Goal: Information Seeking & Learning: Stay updated

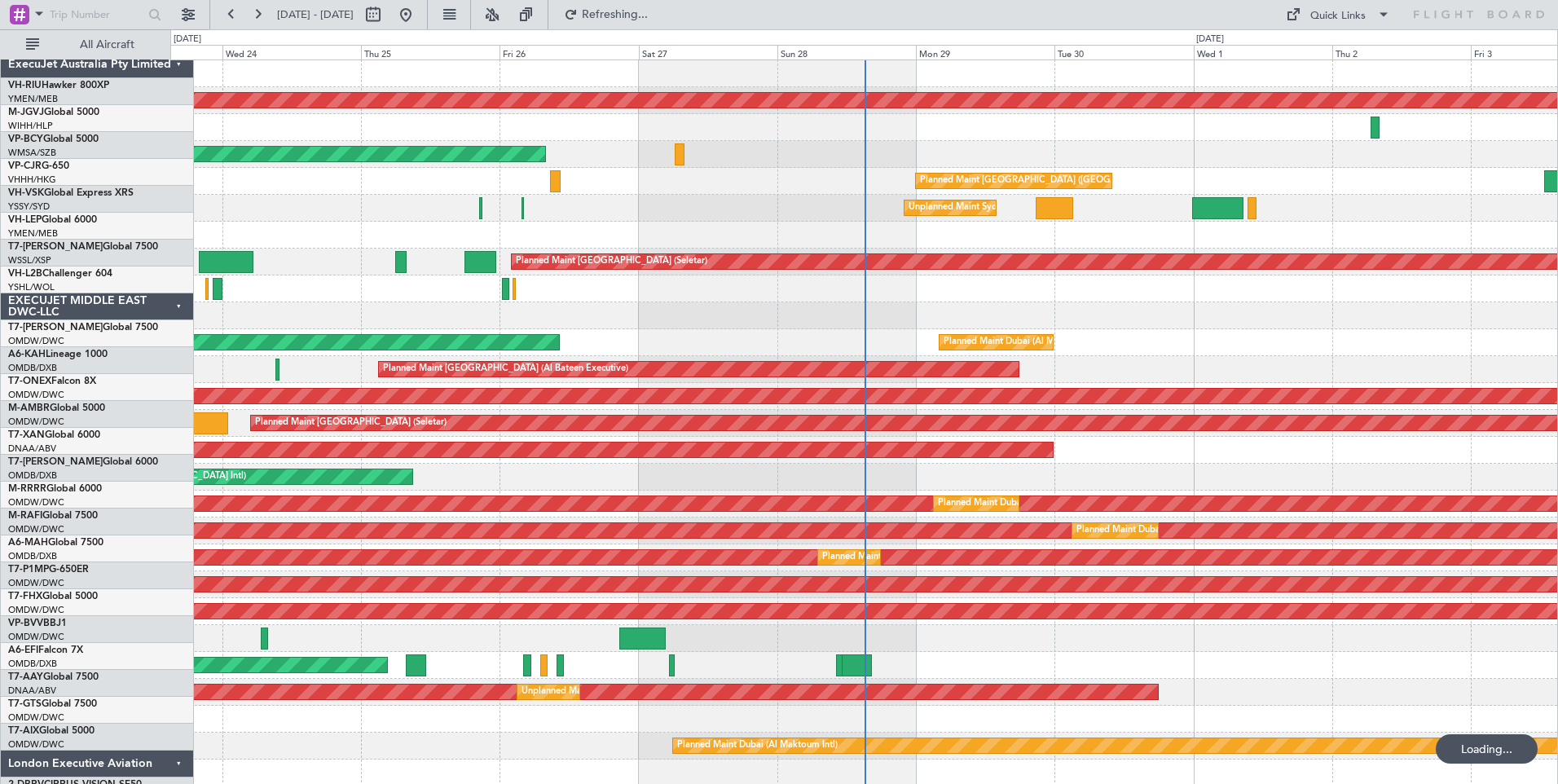
click at [794, 168] on div "Planned Maint [GEOGRAPHIC_DATA] ([GEOGRAPHIC_DATA] Intl)" at bounding box center [864, 181] width 1387 height 26
click at [1510, 168] on div "Planned Maint [GEOGRAPHIC_DATA] ([GEOGRAPHIC_DATA] Intl)" at bounding box center [864, 181] width 1387 height 26
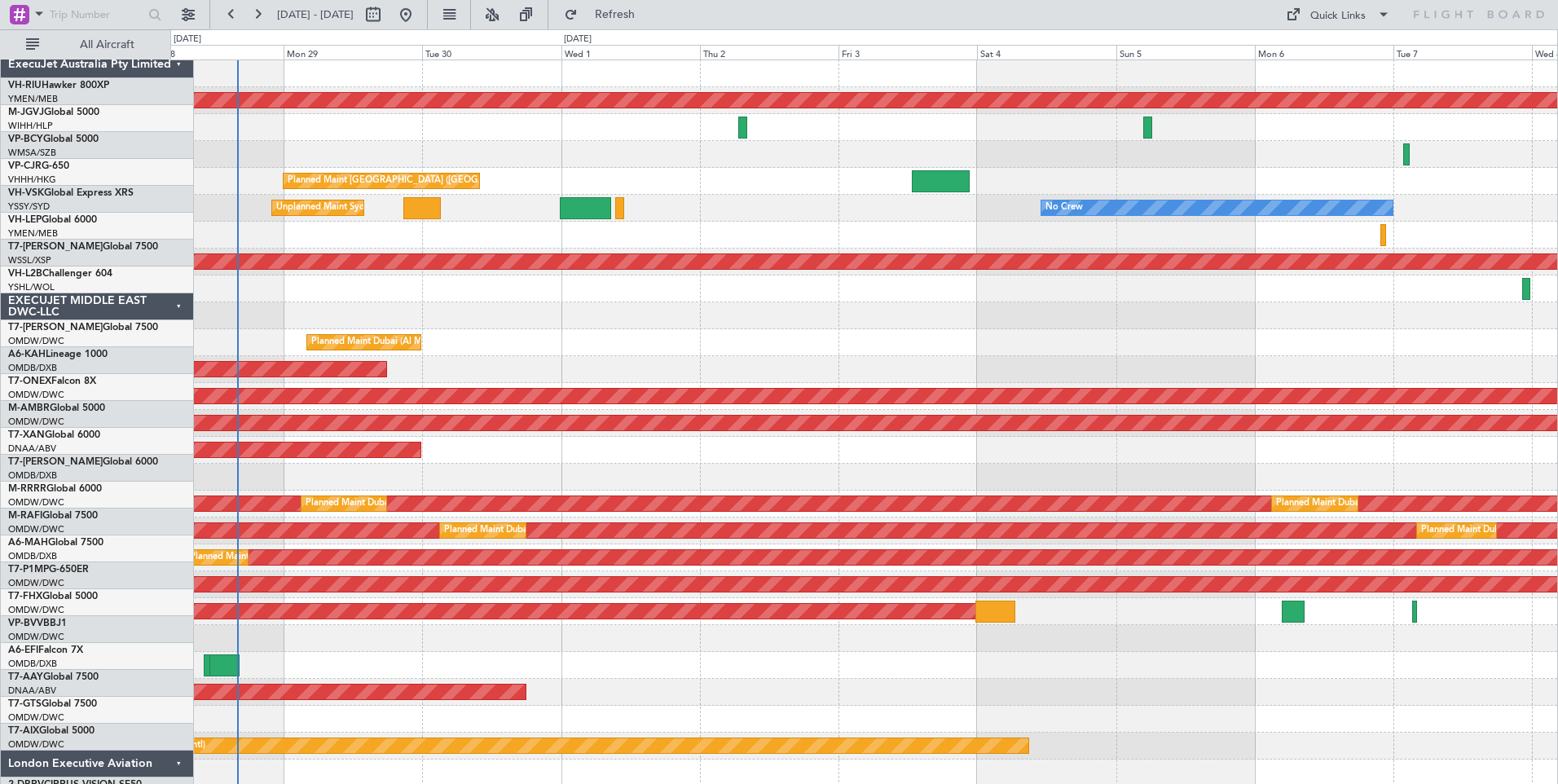
click at [142, 56] on div "ExecuJet Australia Pty Limited" at bounding box center [97, 64] width 193 height 26
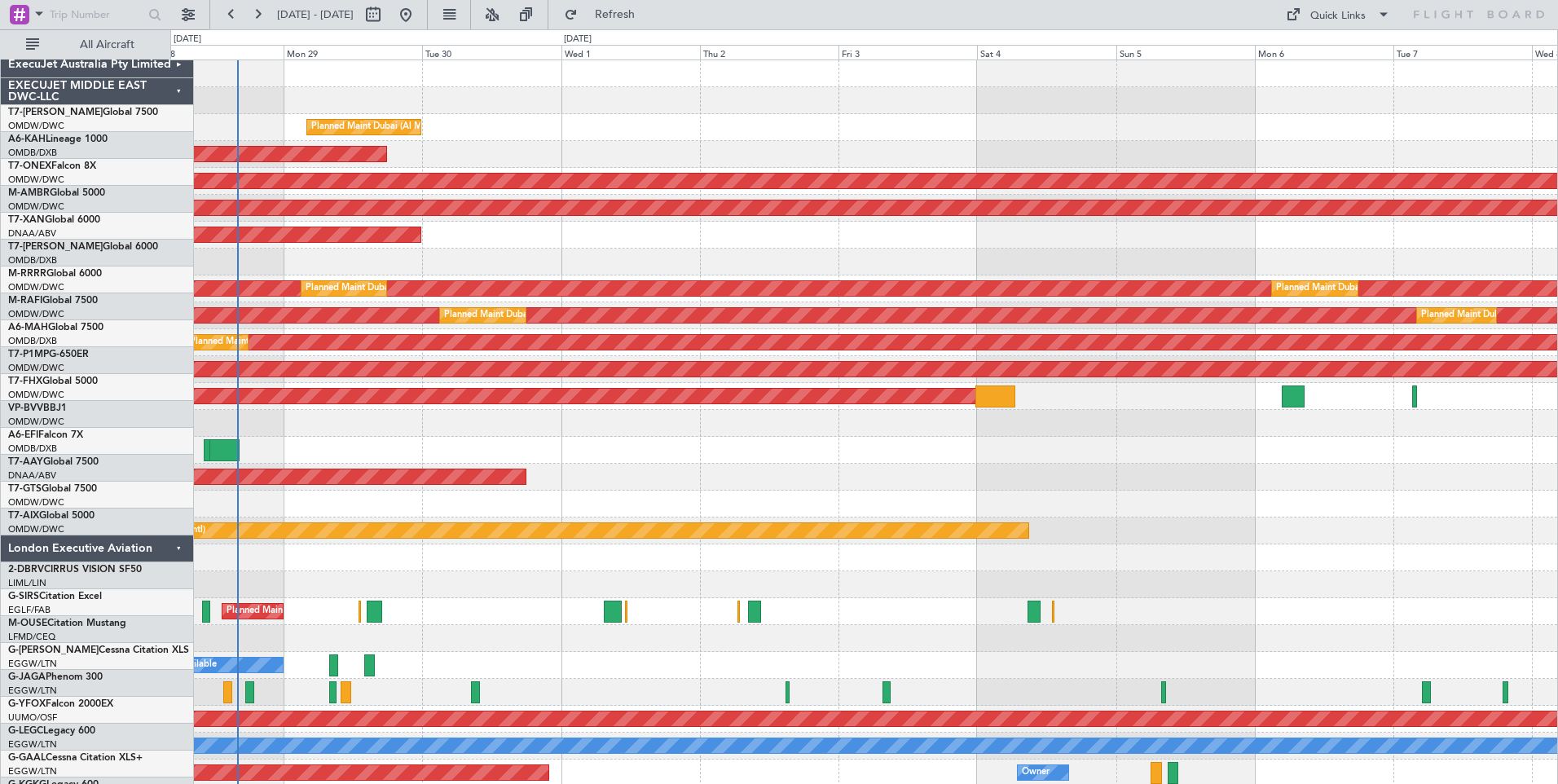
click at [141, 78] on div "EXECUJET MIDDLE EAST DWC-LLC" at bounding box center [97, 91] width 193 height 26
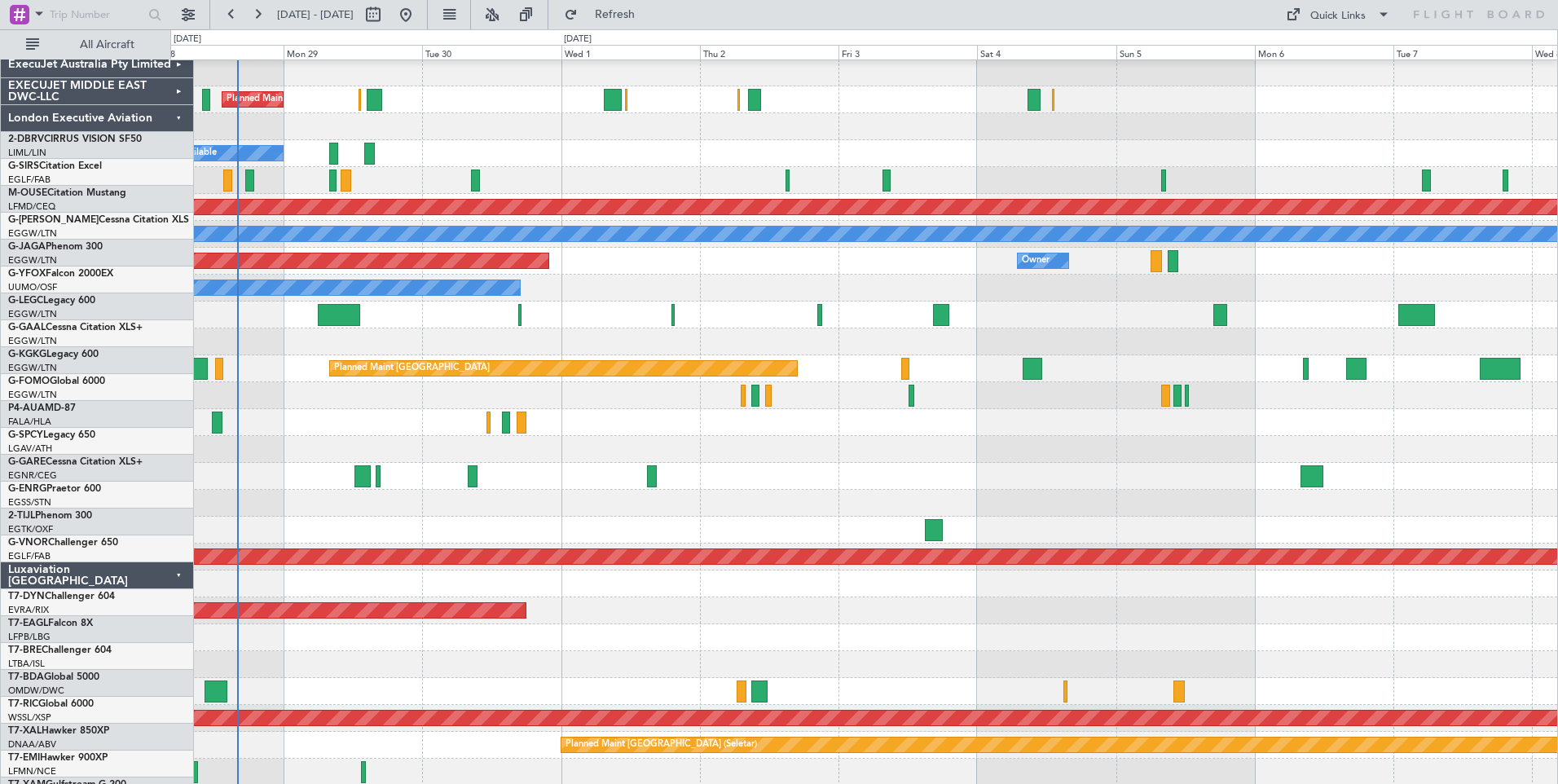
scroll to position [81, 0]
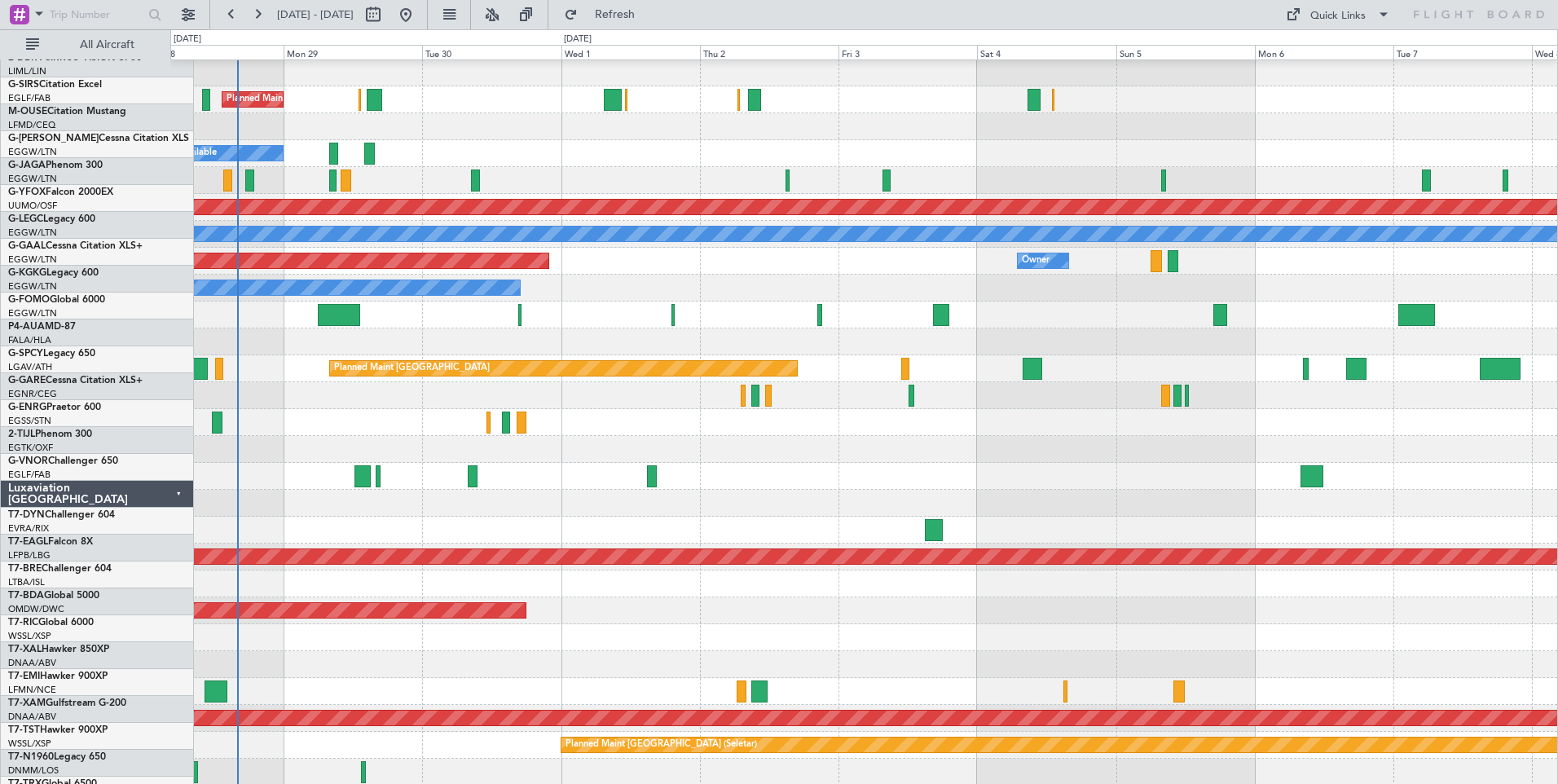
click at [149, 481] on div "Luxaviation [GEOGRAPHIC_DATA]" at bounding box center [97, 494] width 193 height 26
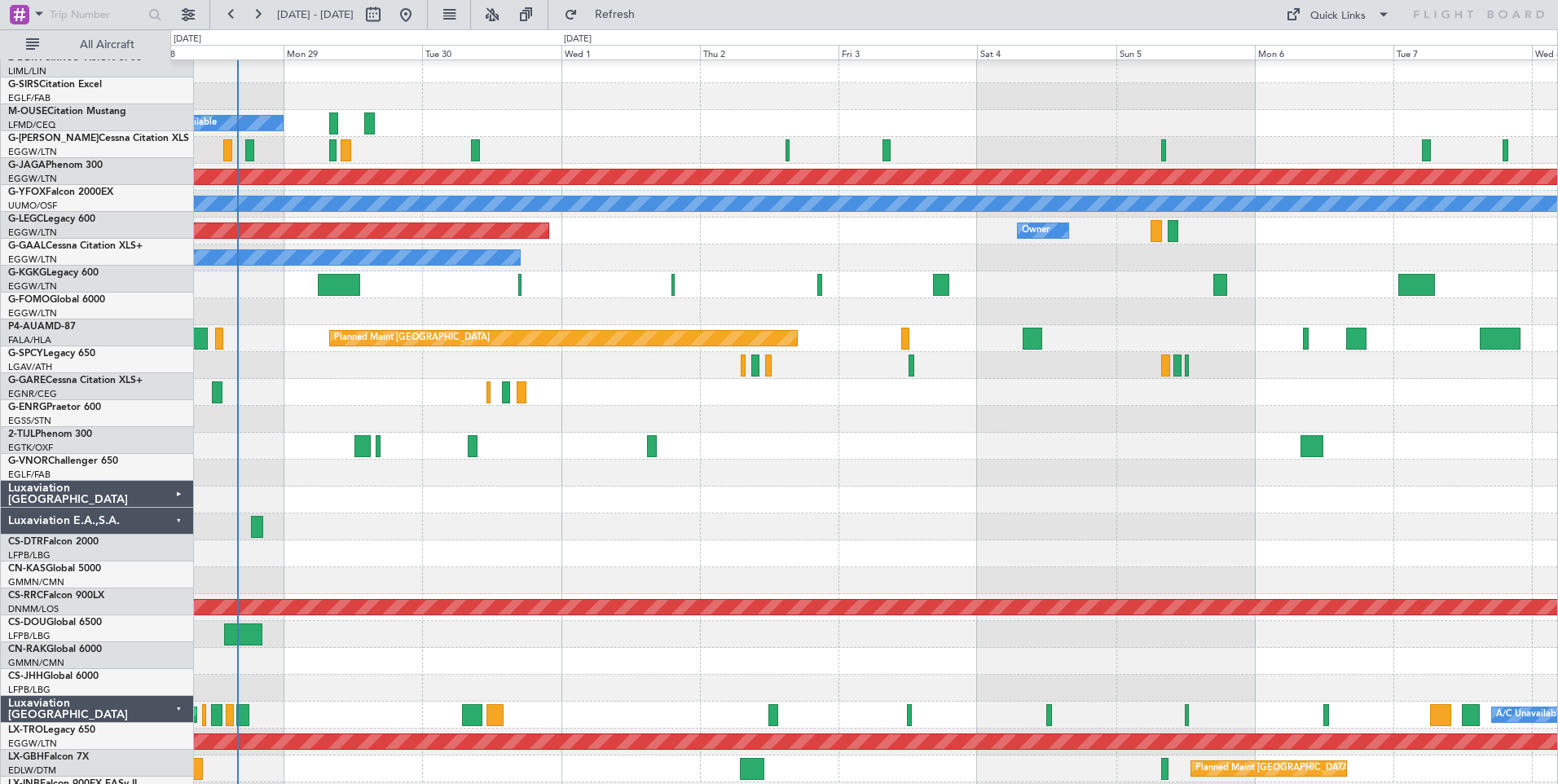
scroll to position [163, 0]
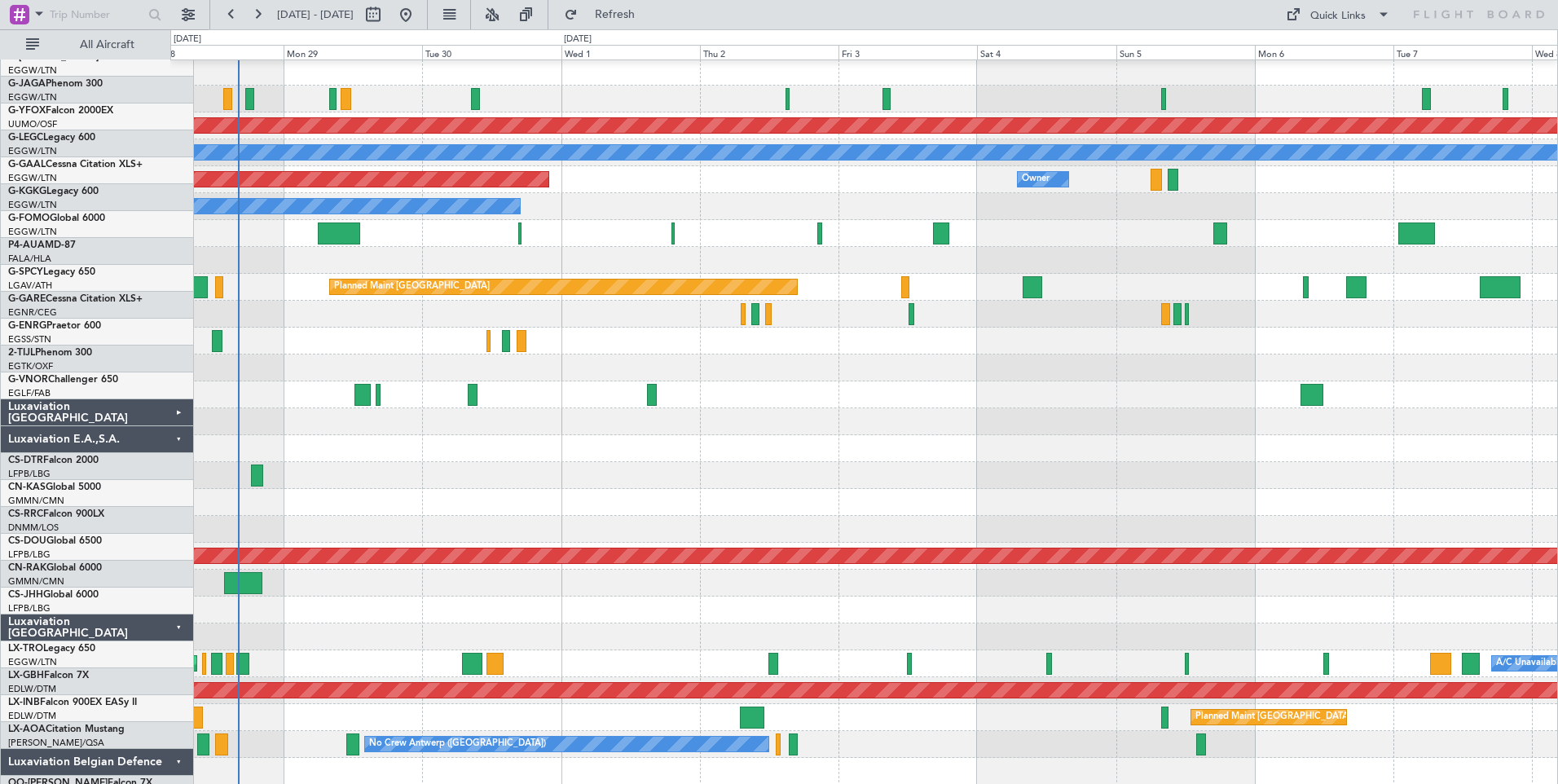
click at [141, 749] on div "Luxaviation Belgian Defence" at bounding box center [97, 762] width 193 height 26
click at [139, 614] on div "Luxaviation [GEOGRAPHIC_DATA]" at bounding box center [97, 627] width 193 height 26
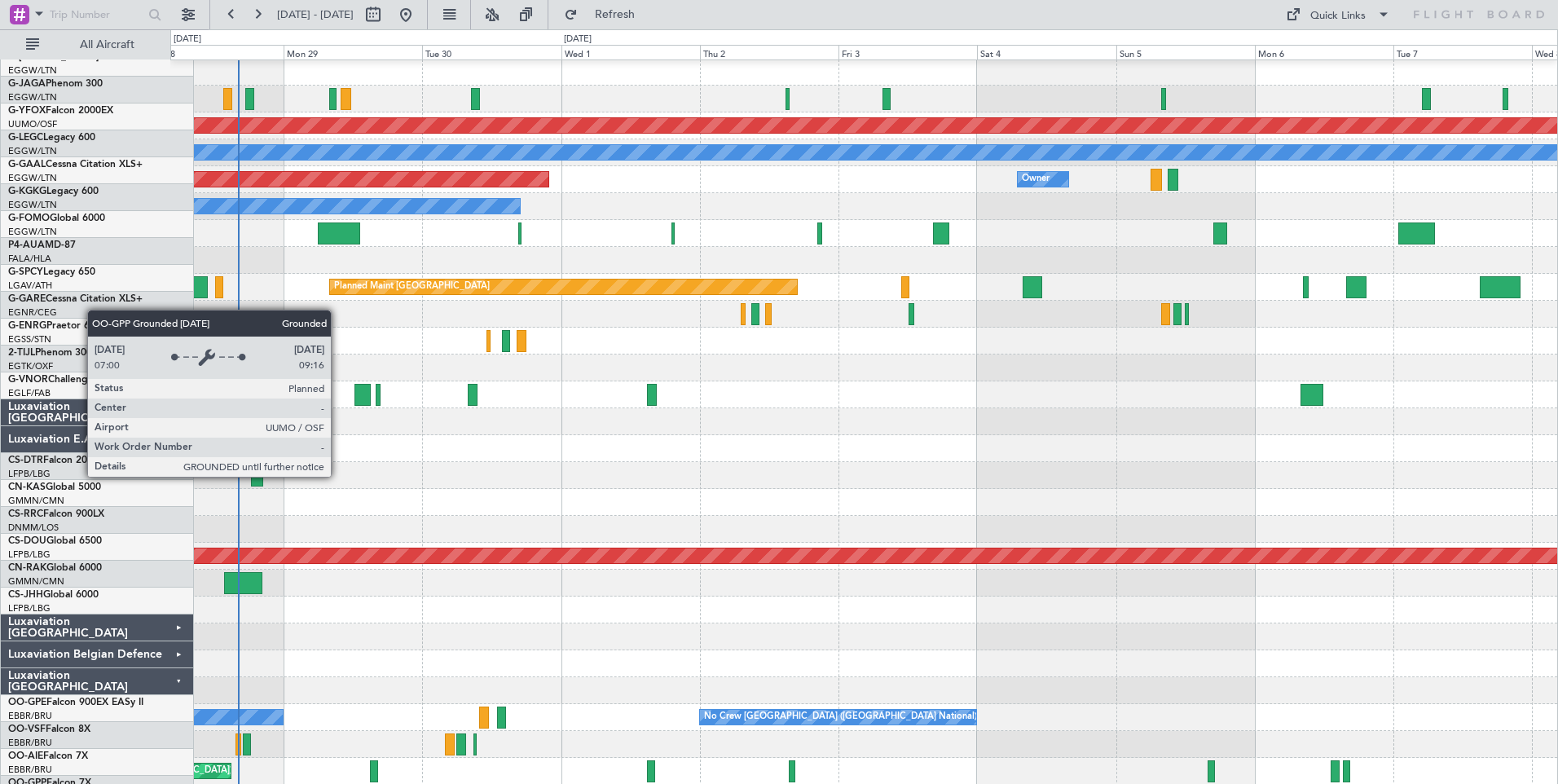
scroll to position [244, 0]
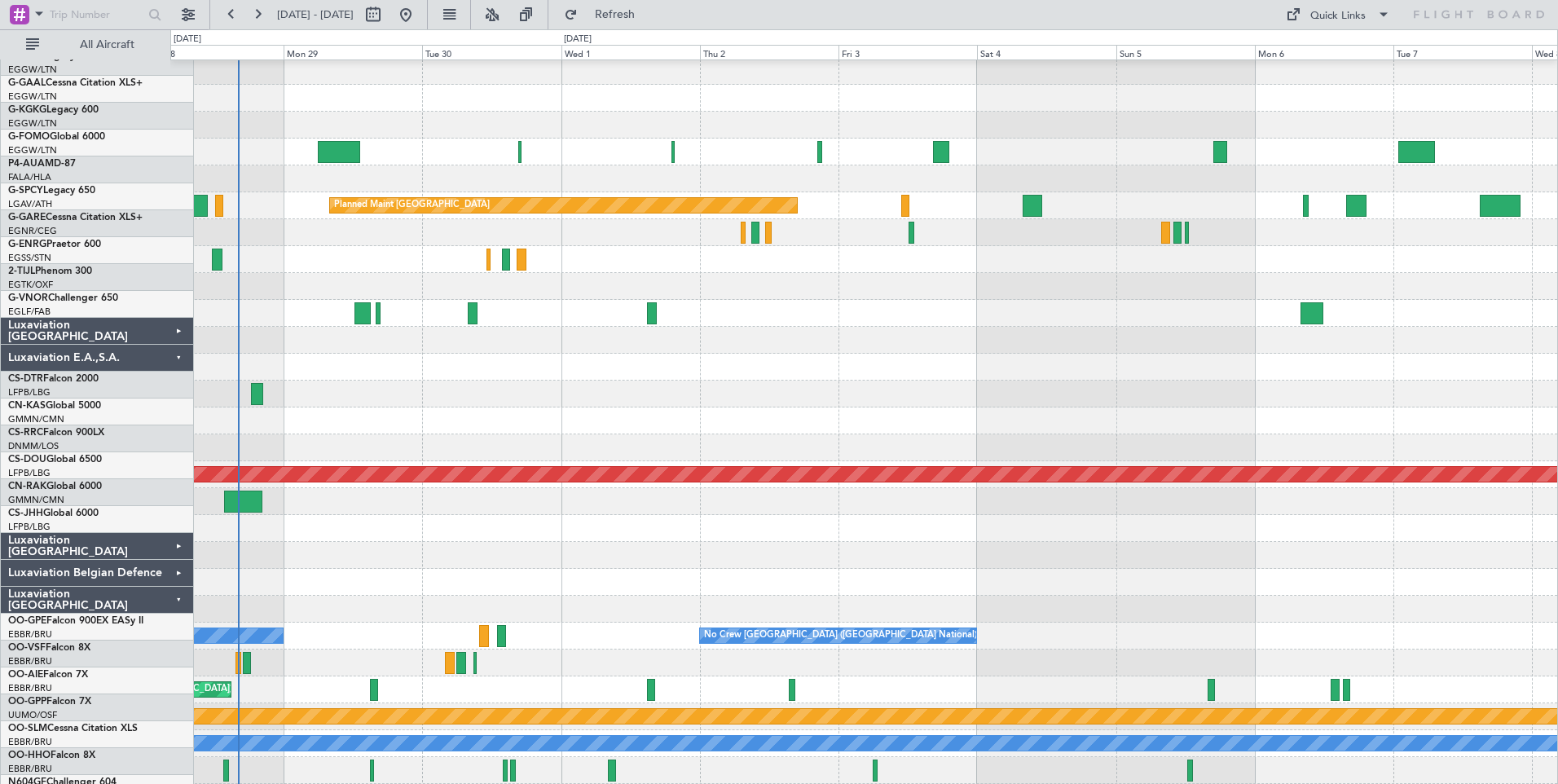
click at [144, 587] on div "Luxaviation [GEOGRAPHIC_DATA]" at bounding box center [97, 599] width 193 height 26
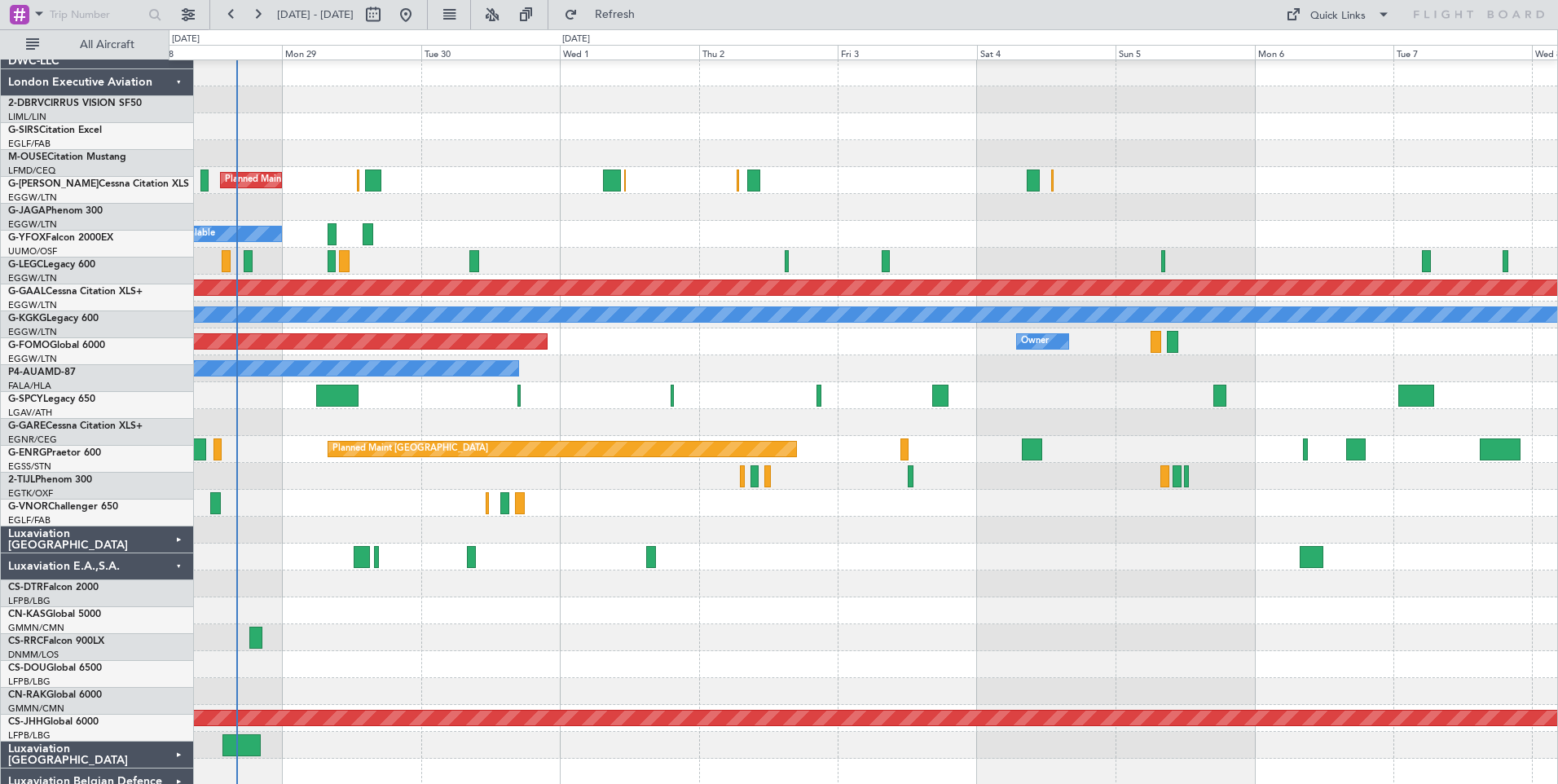
scroll to position [1, 0]
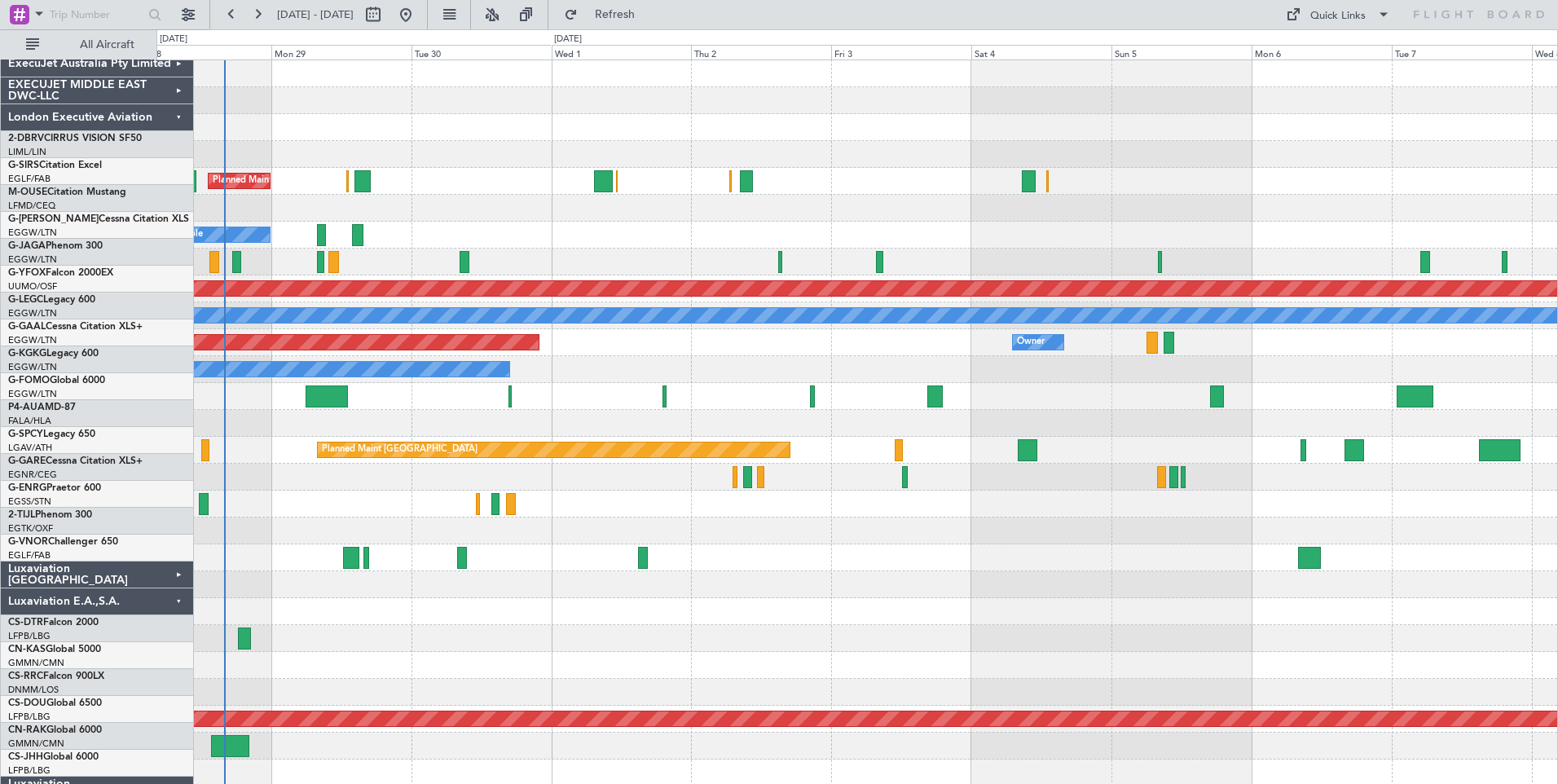
scroll to position [0, 0]
